Goal: Communication & Community: Participate in discussion

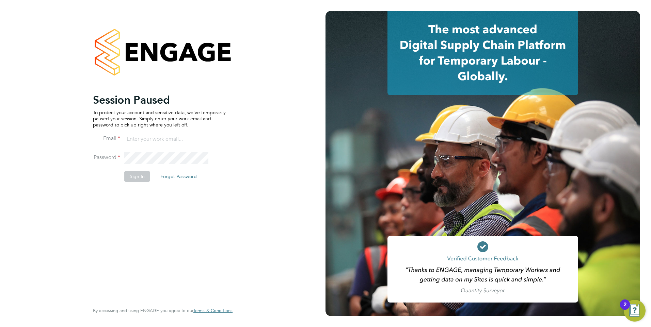
type input "jtarling@provision-recruitment.co.uk"
click at [136, 177] on button "Sign In" at bounding box center [137, 176] width 26 height 11
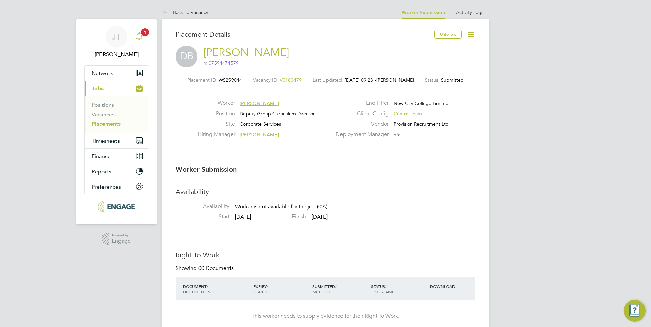
click at [139, 39] on icon "Main navigation" at bounding box center [139, 35] width 6 height 7
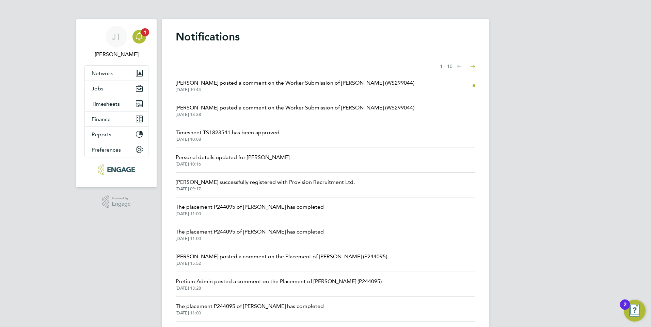
click at [294, 83] on span "[PERSON_NAME] posted a comment on the Worker Submission of [PERSON_NAME] (WS299…" at bounding box center [295, 83] width 239 height 8
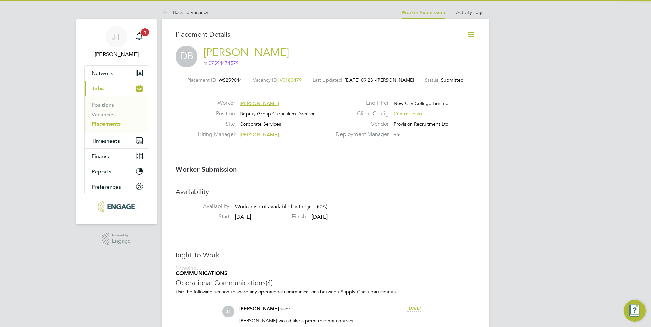
scroll to position [3, 3]
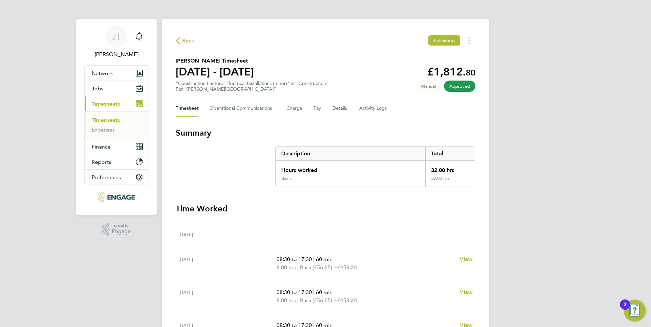
click at [589, 124] on div "JT James Tarling Notifications Applications: Network Team Members Businesses Si…" at bounding box center [325, 244] width 651 height 489
